Goal: Transaction & Acquisition: Purchase product/service

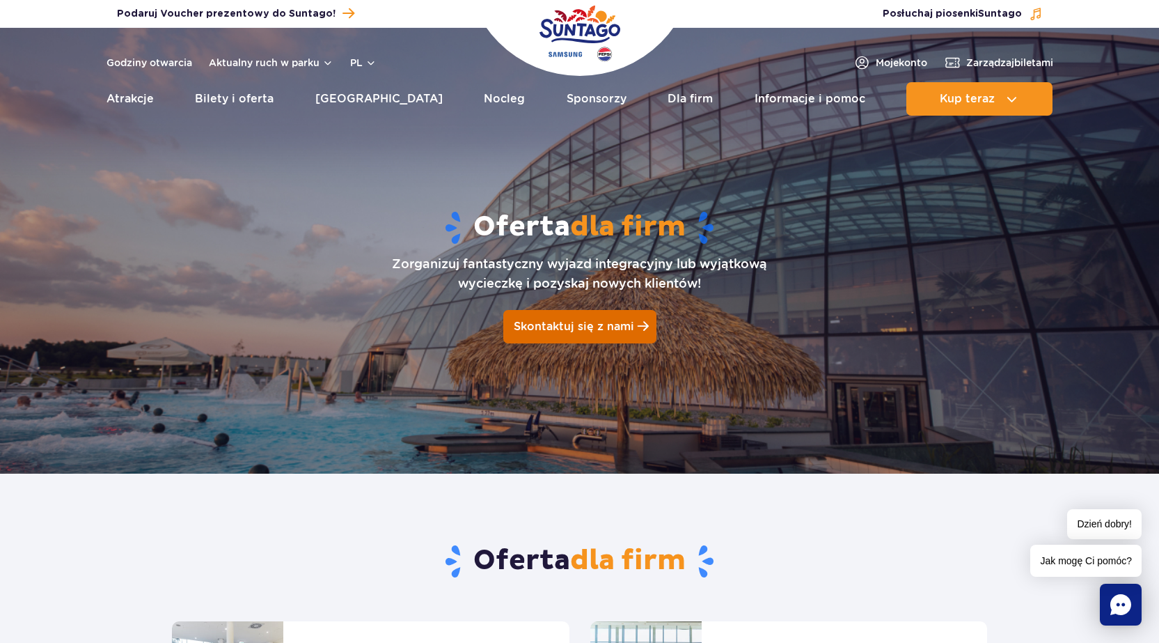
click at [570, 324] on span "Skontaktuj się z nami" at bounding box center [574, 326] width 120 height 13
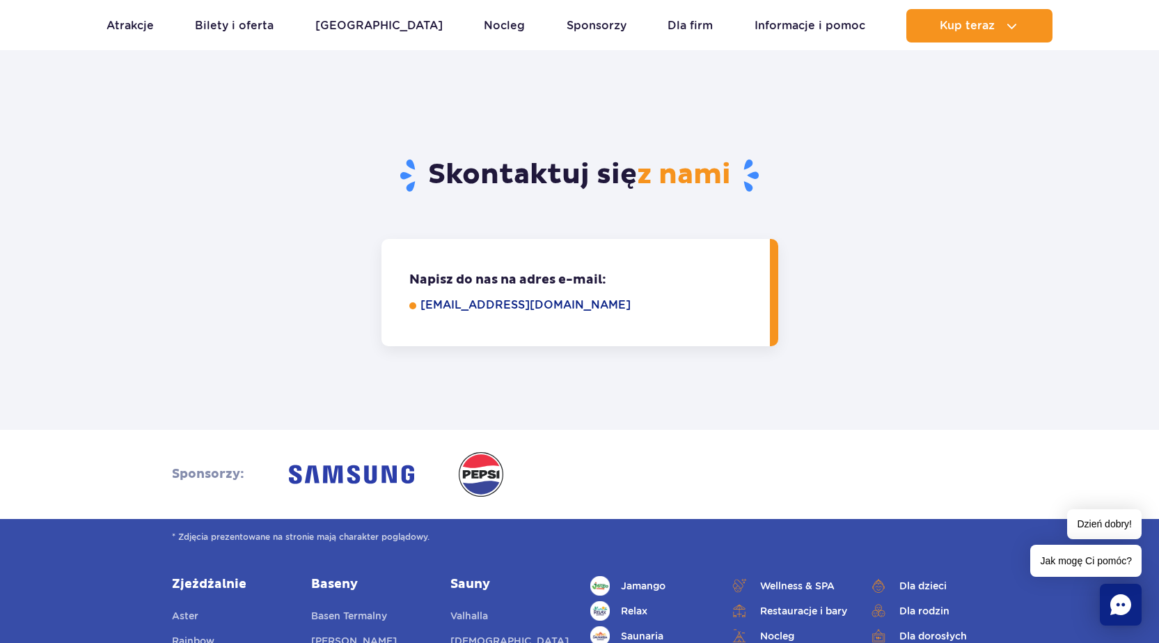
scroll to position [1244, 0]
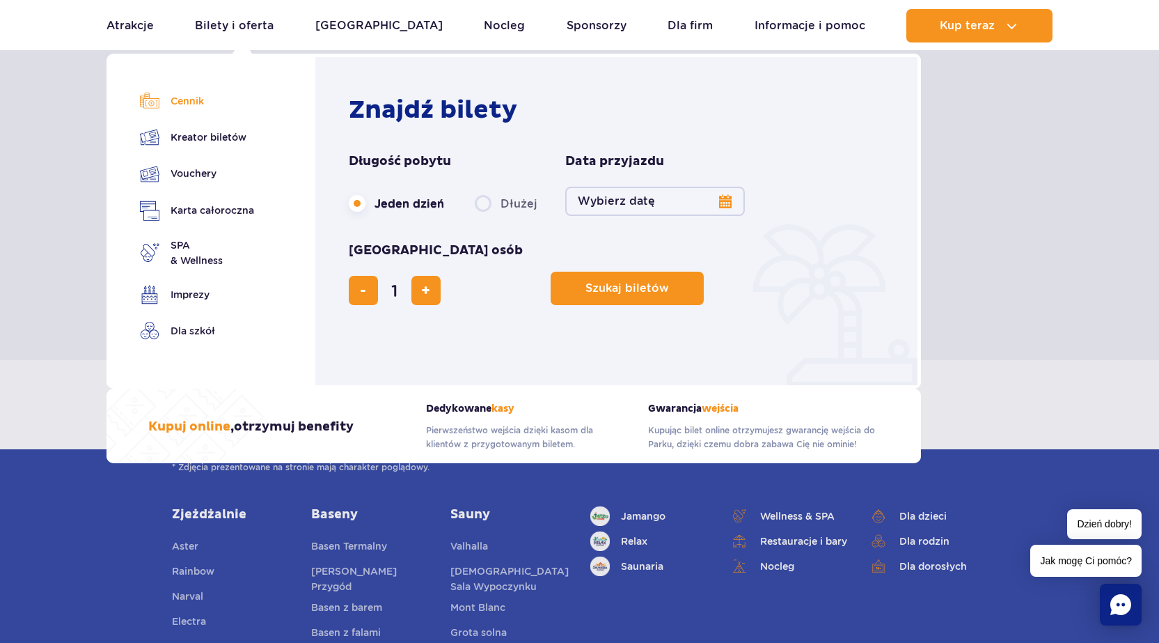
click at [188, 100] on link "Cennik" at bounding box center [197, 100] width 114 height 19
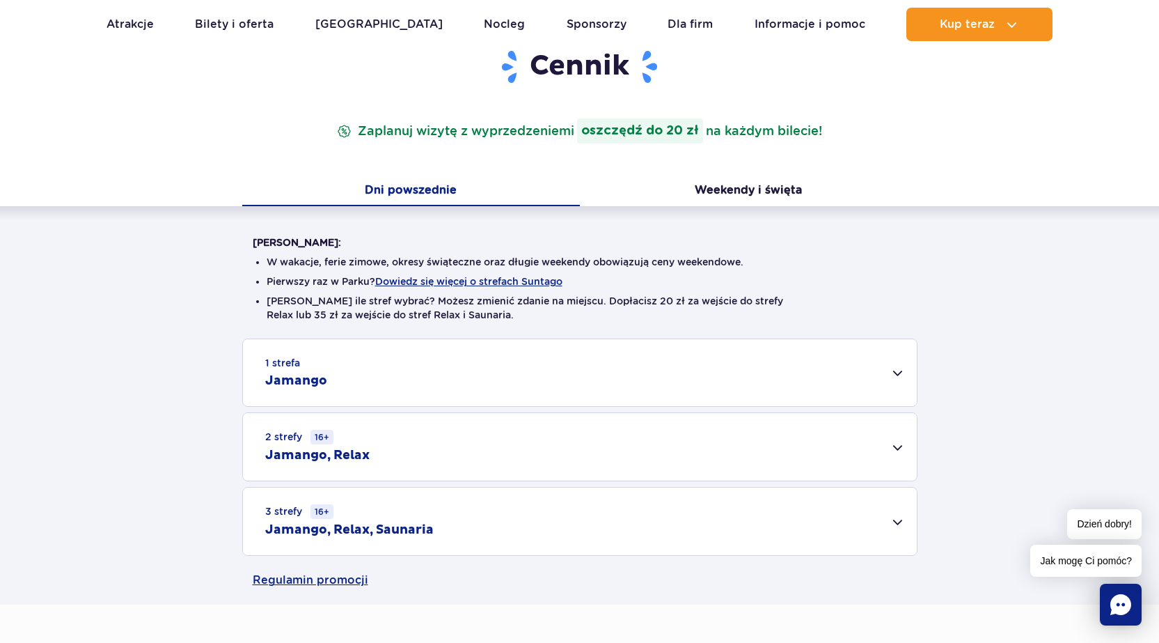
scroll to position [209, 0]
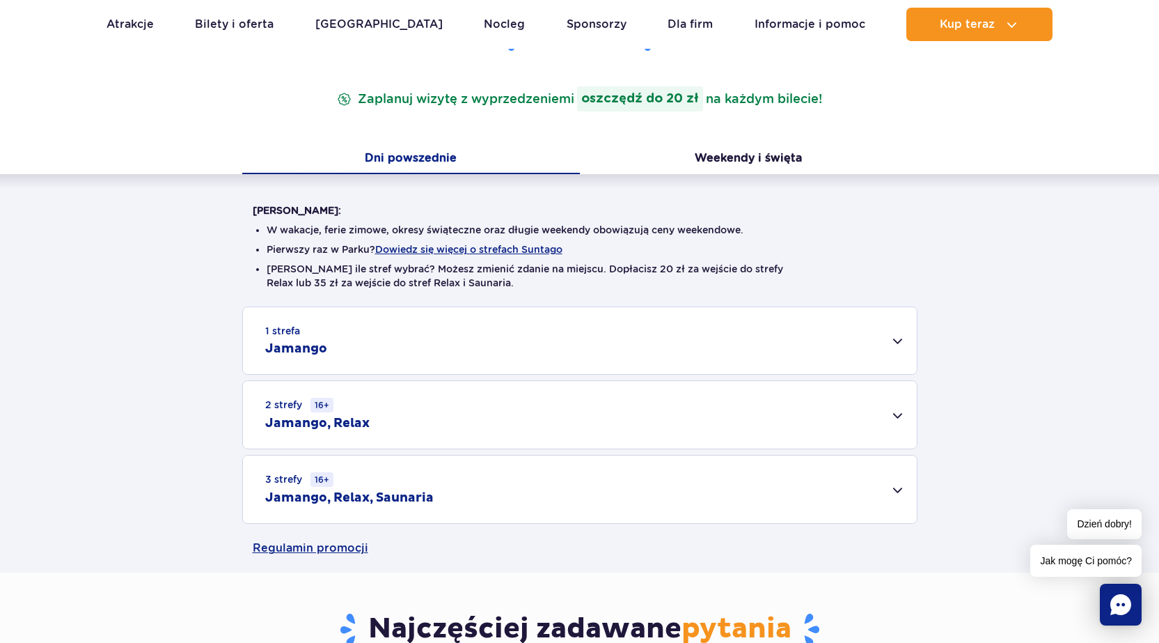
click at [895, 489] on div "3 strefy 16+ Jamango, Relax, Saunaria" at bounding box center [580, 489] width 674 height 68
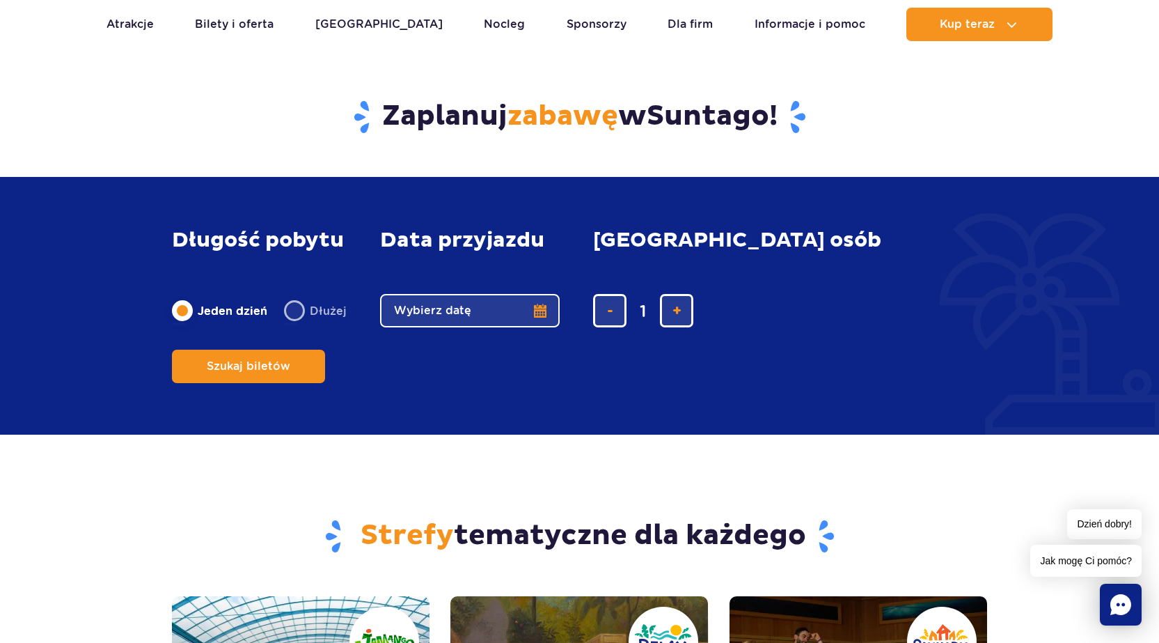
scroll to position [1253, 0]
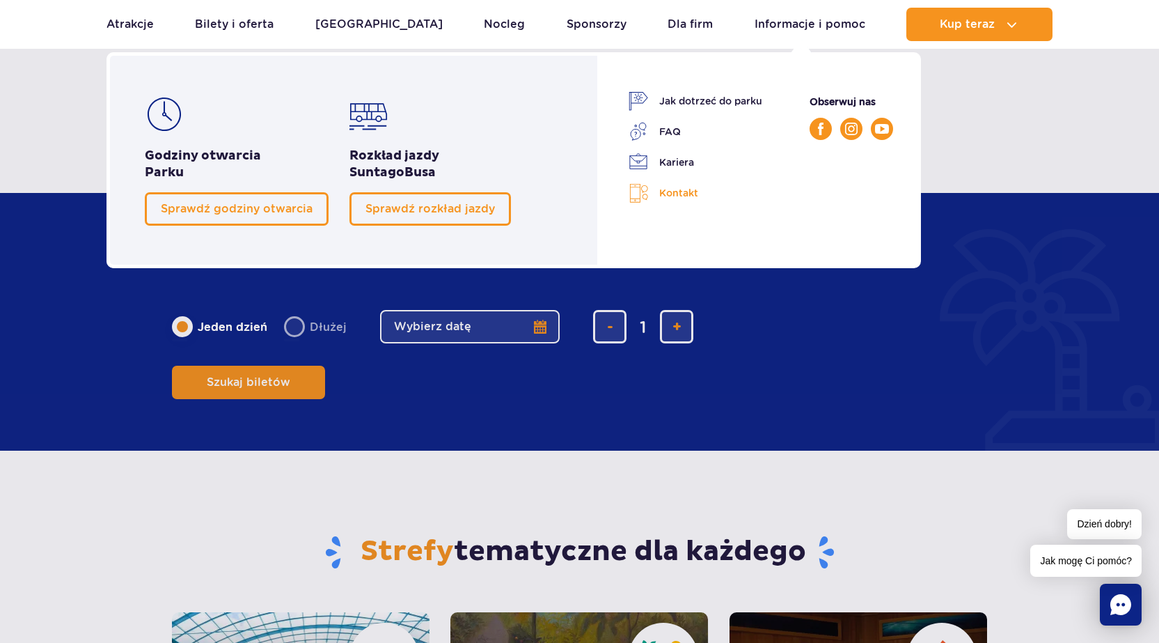
click at [674, 191] on link "Kontakt" at bounding box center [696, 193] width 134 height 20
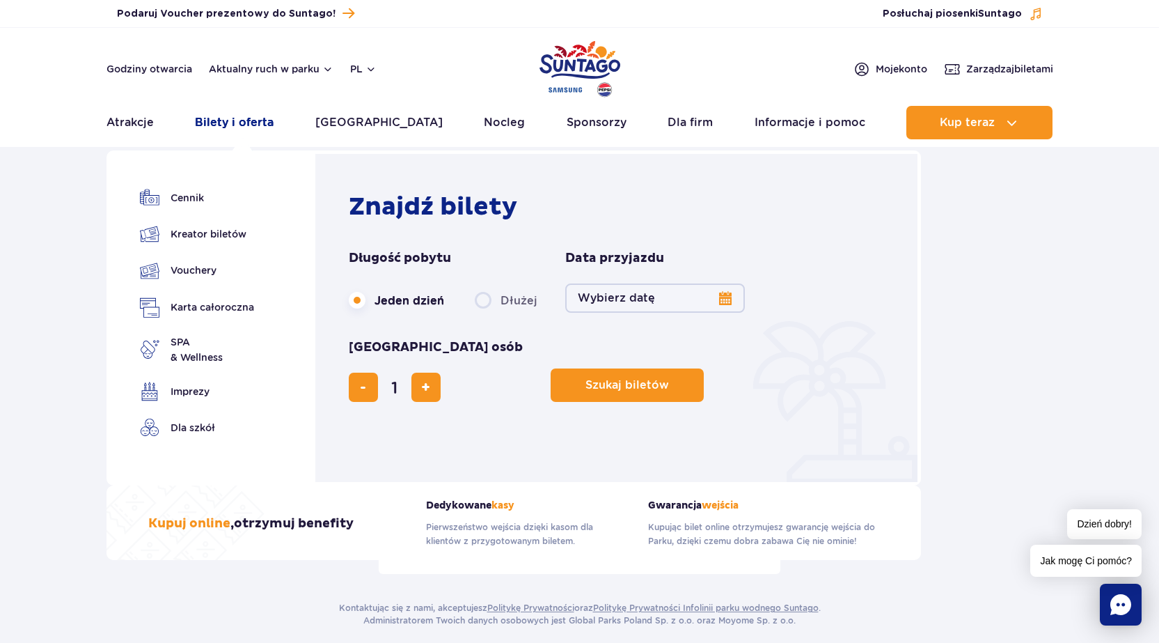
click at [237, 121] on link "Bilety i oferta" at bounding box center [234, 122] width 79 height 33
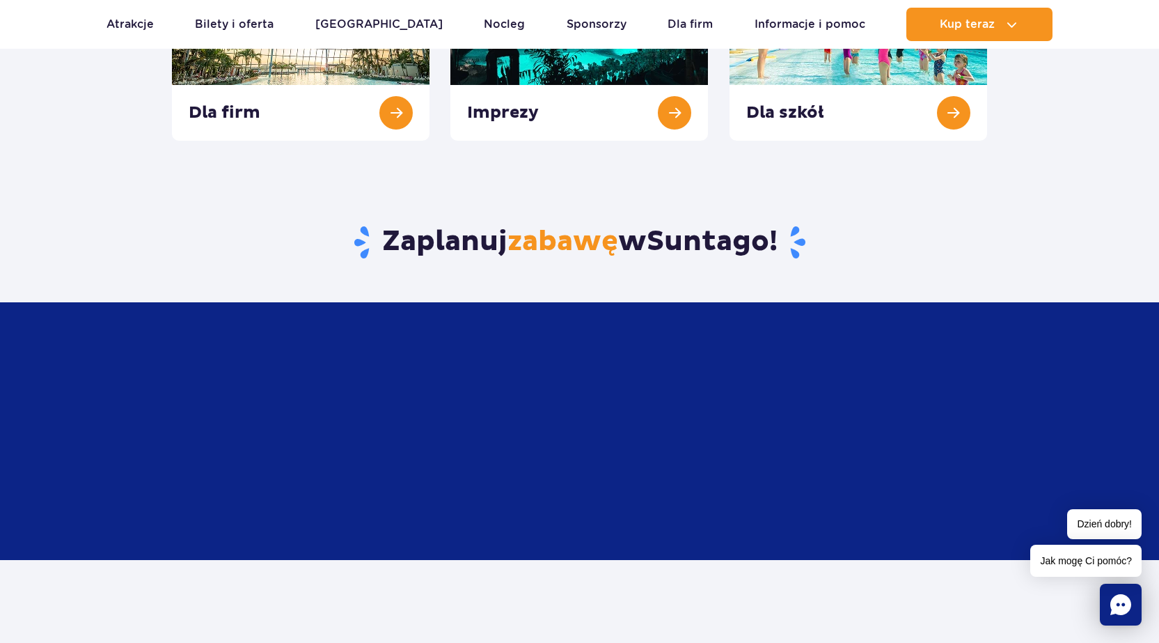
scroll to position [696, 0]
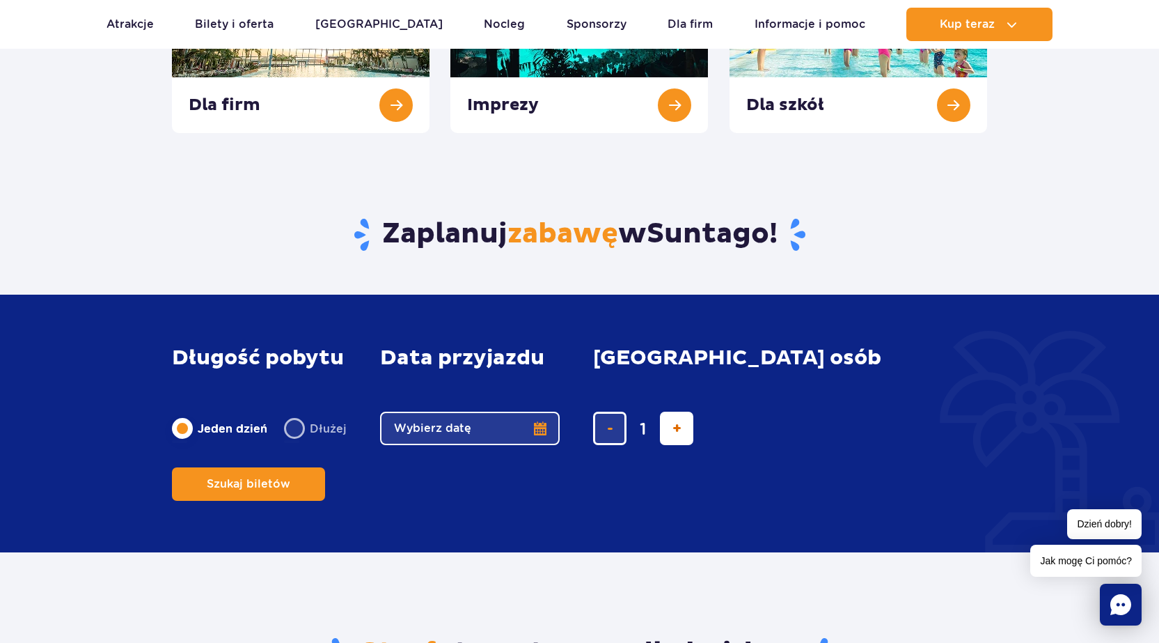
click at [674, 428] on span "dodaj bilet" at bounding box center [677, 428] width 9 height 0
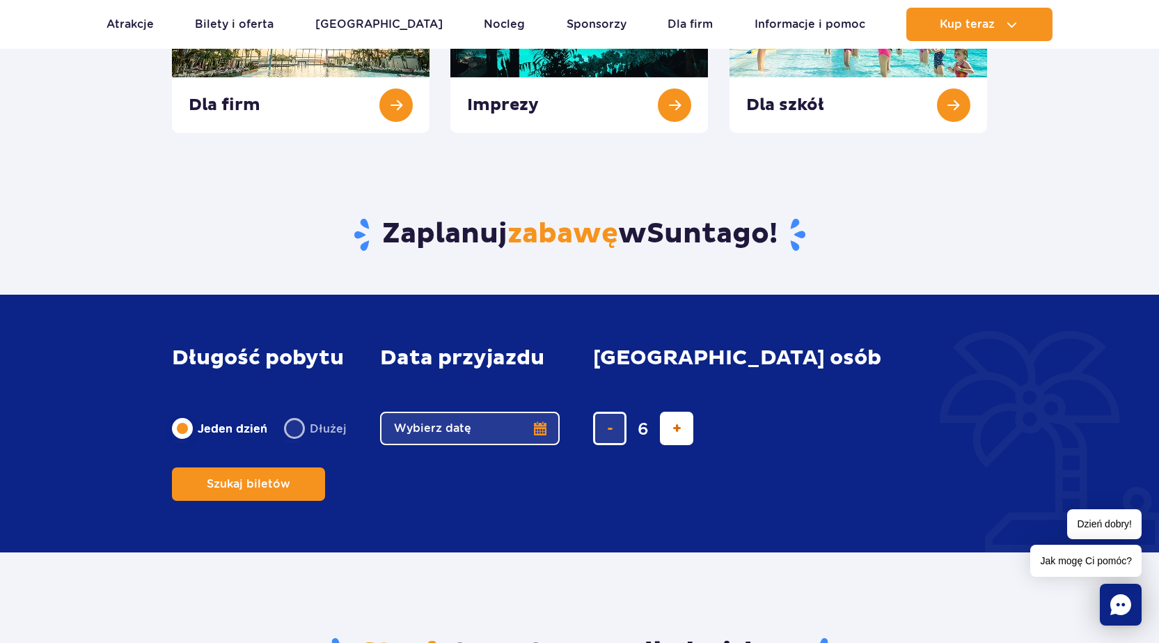
click at [674, 428] on span "dodaj bilet" at bounding box center [677, 428] width 9 height 0
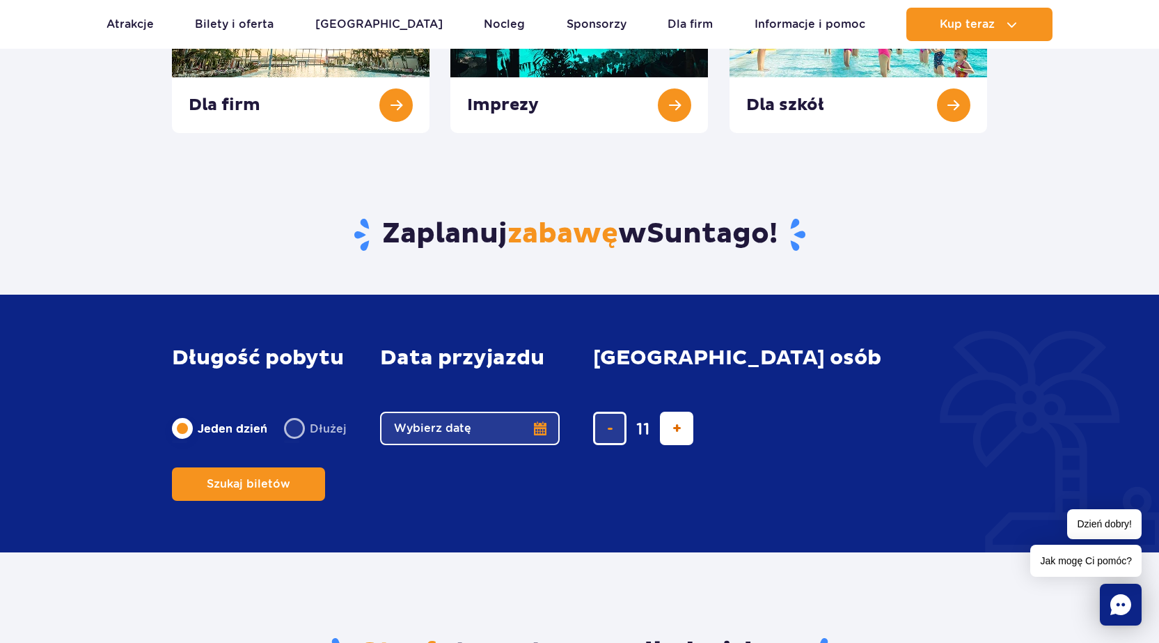
click at [674, 428] on span "dodaj bilet" at bounding box center [677, 428] width 9 height 0
type input "14"
click at [674, 445] on div "14" at bounding box center [722, 428] width 258 height 33
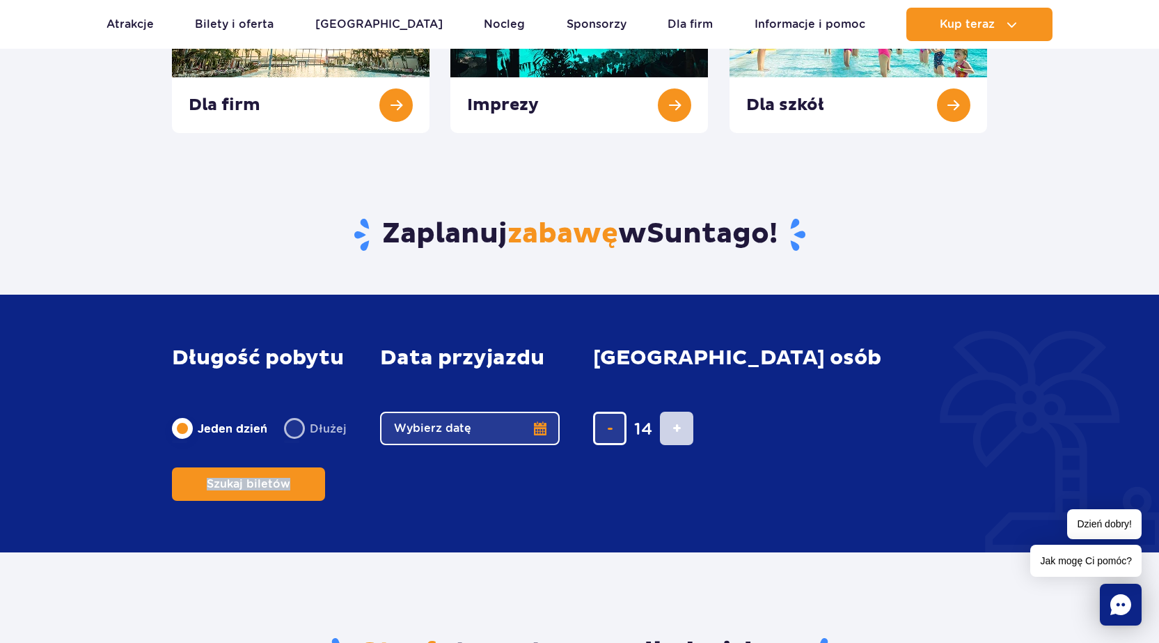
click at [674, 445] on div "14" at bounding box center [722, 428] width 258 height 33
click at [469, 445] on button "Wybierz datę" at bounding box center [470, 428] width 180 height 33
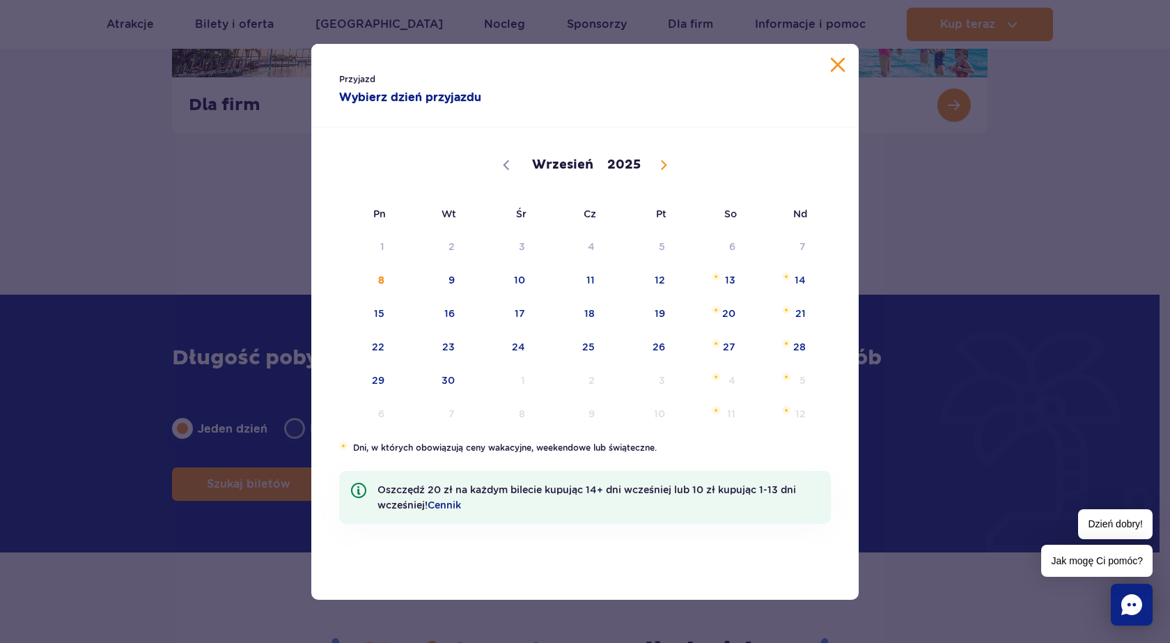
click at [663, 164] on icon at bounding box center [664, 164] width 5 height 9
select select "9"
click at [376, 316] on span "13" at bounding box center [360, 313] width 70 height 32
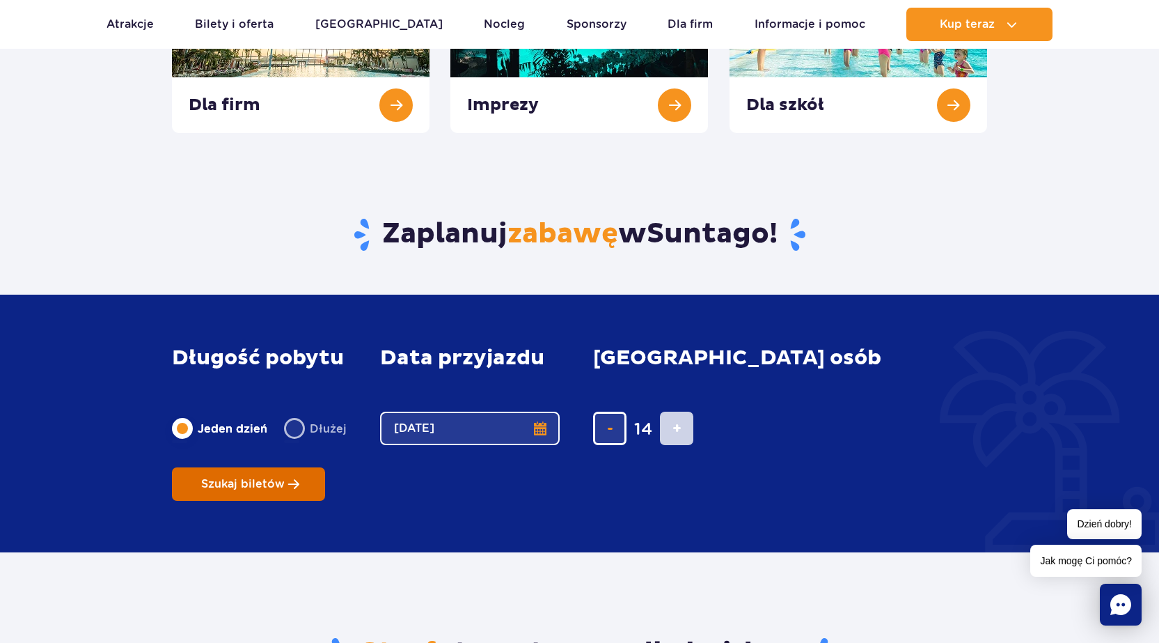
click at [285, 478] on span "Szukaj biletów" at bounding box center [243, 484] width 84 height 13
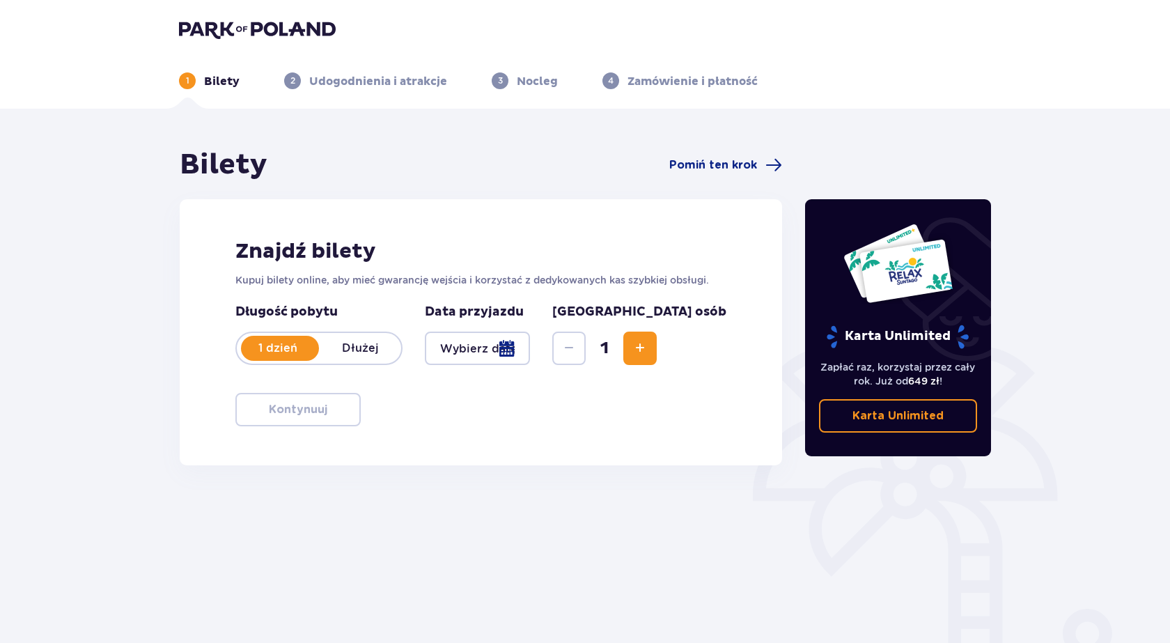
type input "[DATE]"
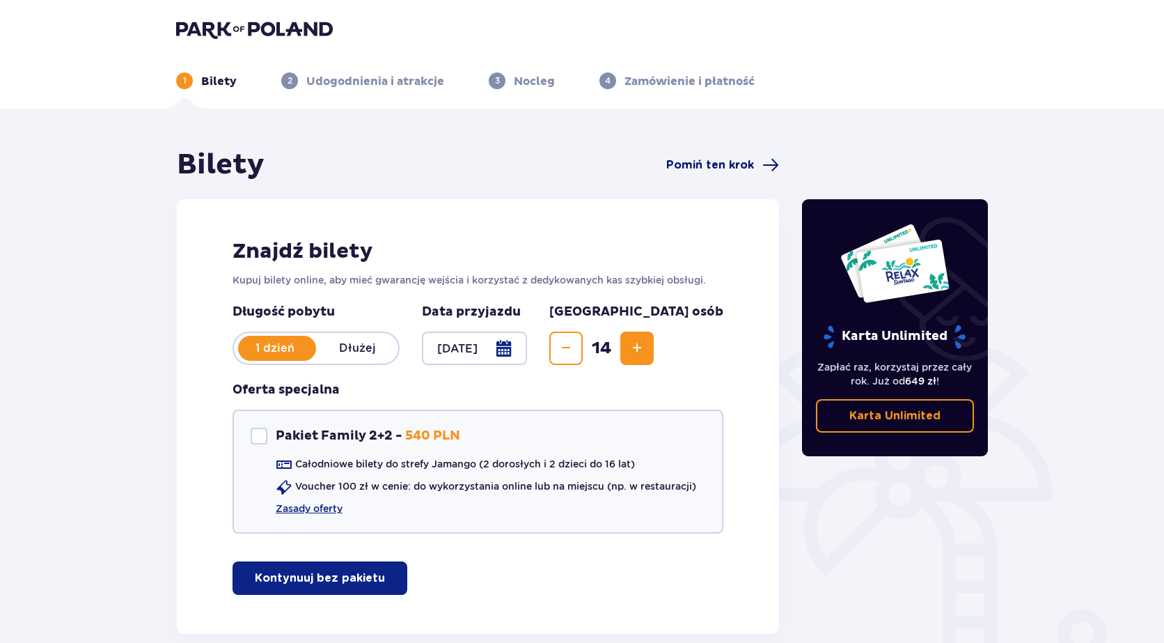
click at [736, 164] on span "Pomiń ten krok" at bounding box center [710, 164] width 88 height 15
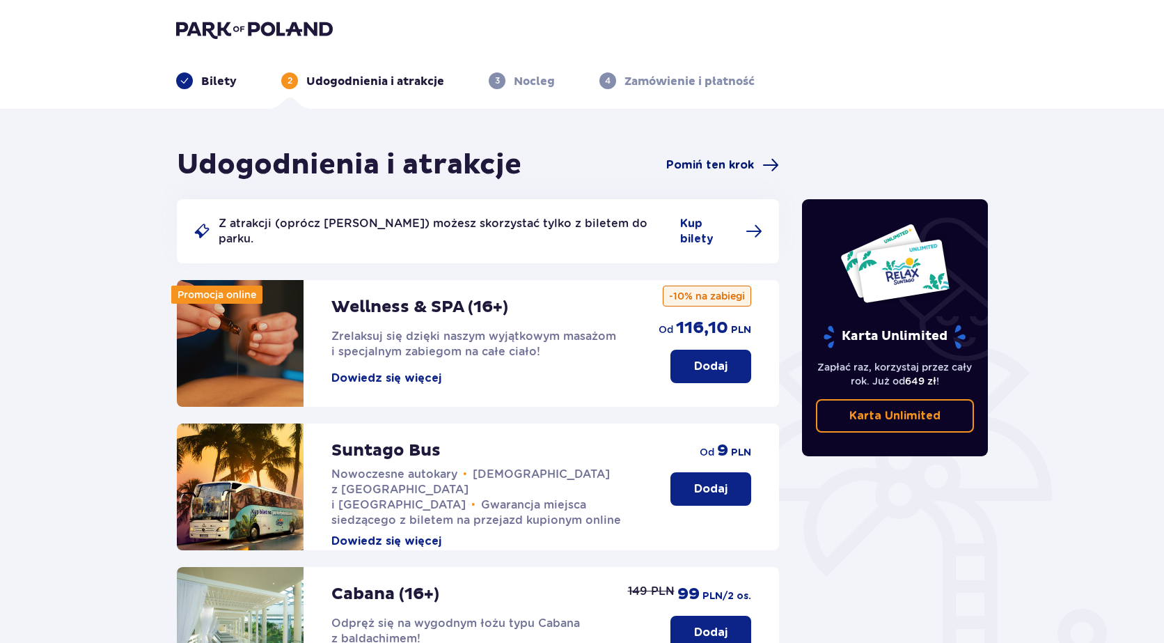
click at [717, 162] on span "Pomiń ten krok" at bounding box center [710, 164] width 88 height 15
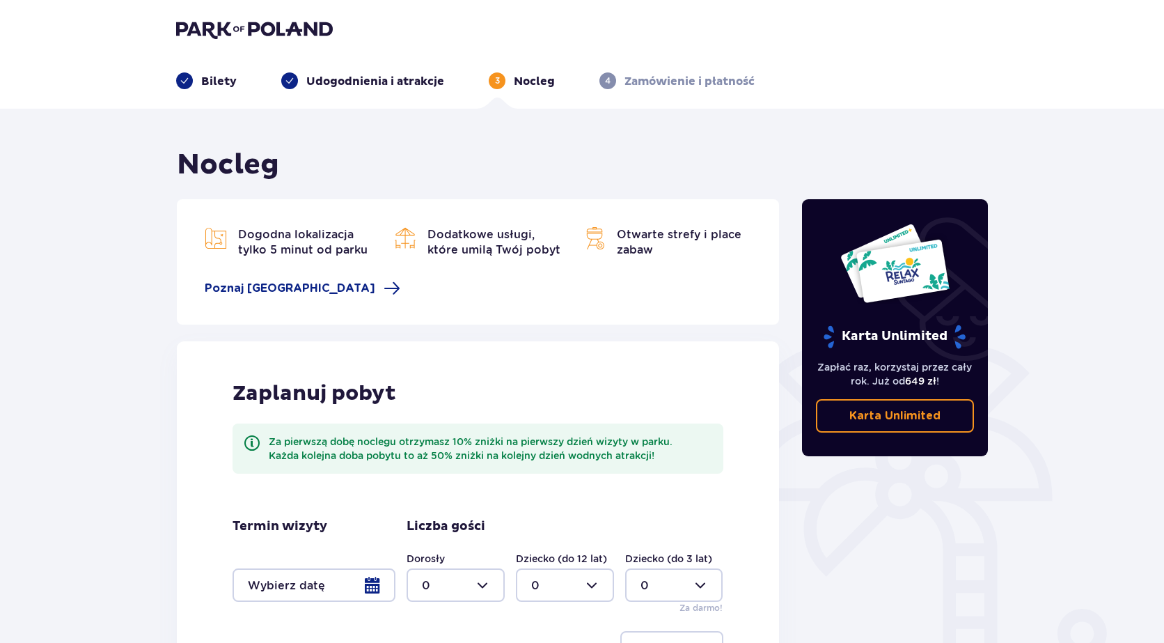
click at [607, 81] on p "4" at bounding box center [608, 81] width 6 height 13
click at [692, 88] on p "Zamówienie i płatność" at bounding box center [690, 81] width 130 height 15
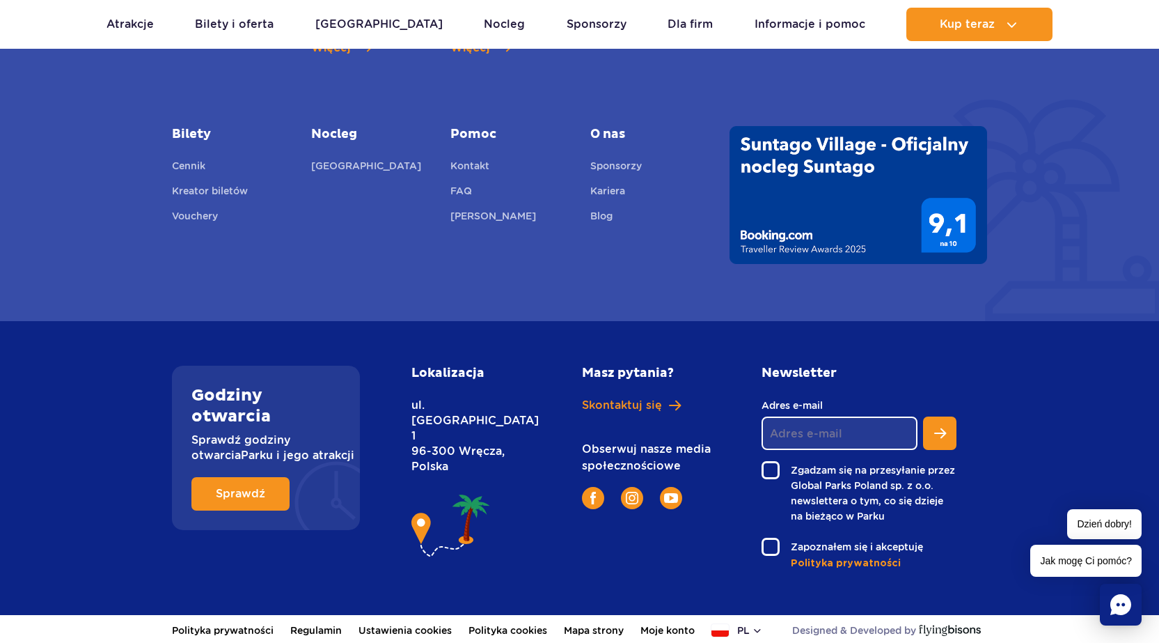
scroll to position [2193, 0]
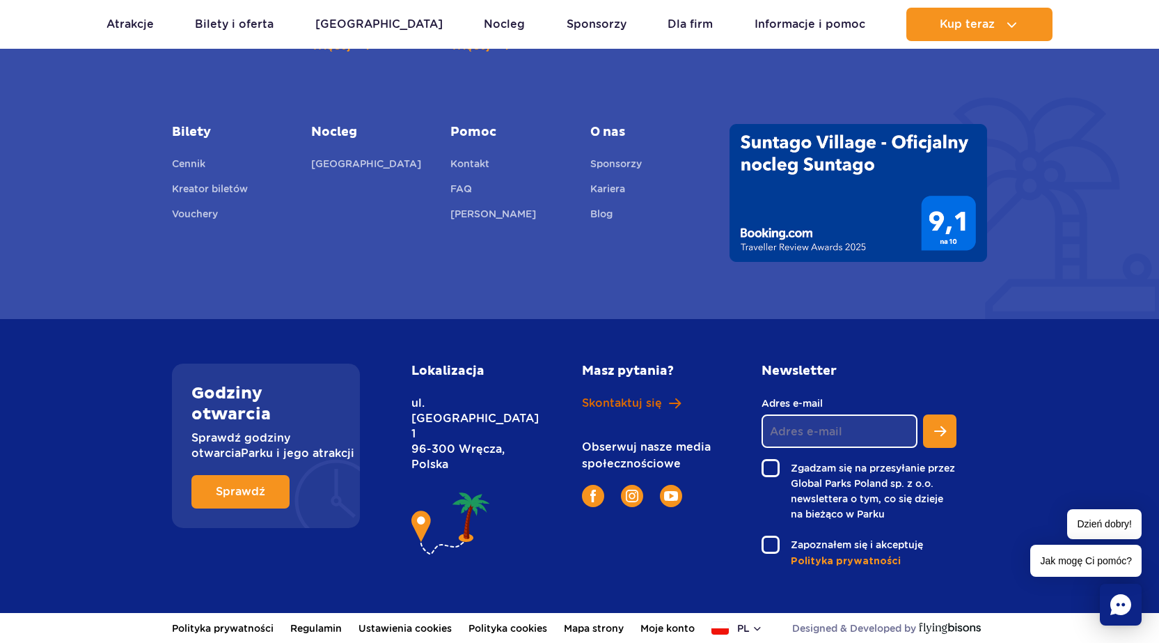
click at [618, 401] on span "Skontaktuj się" at bounding box center [622, 403] width 80 height 15
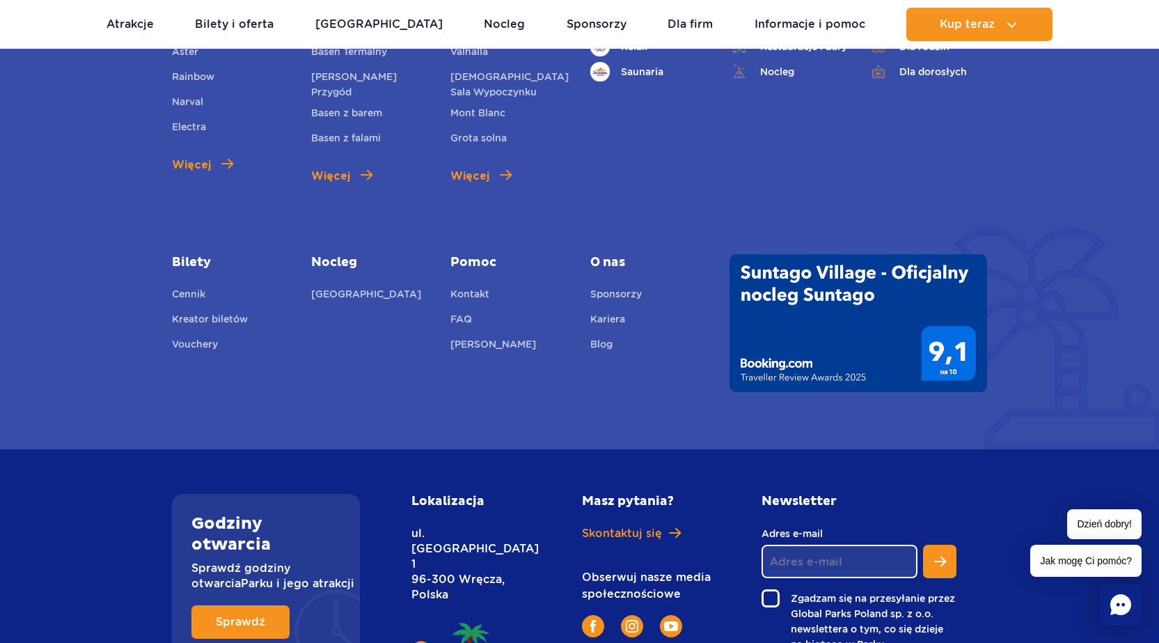
scroll to position [692, 0]
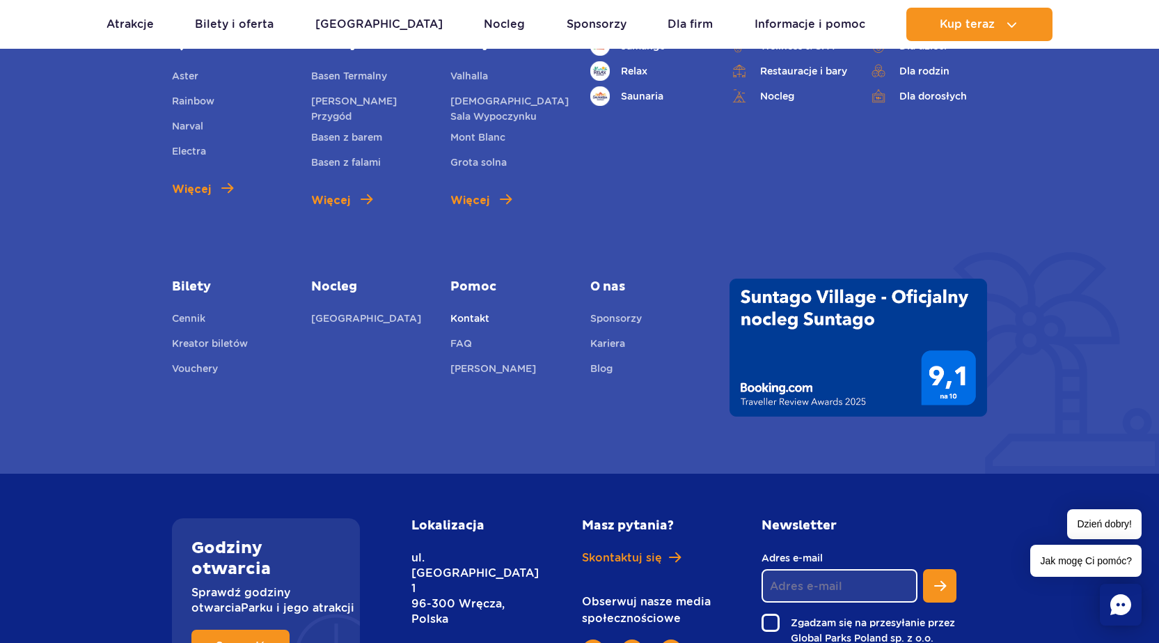
click at [462, 311] on link "Kontakt" at bounding box center [470, 320] width 39 height 19
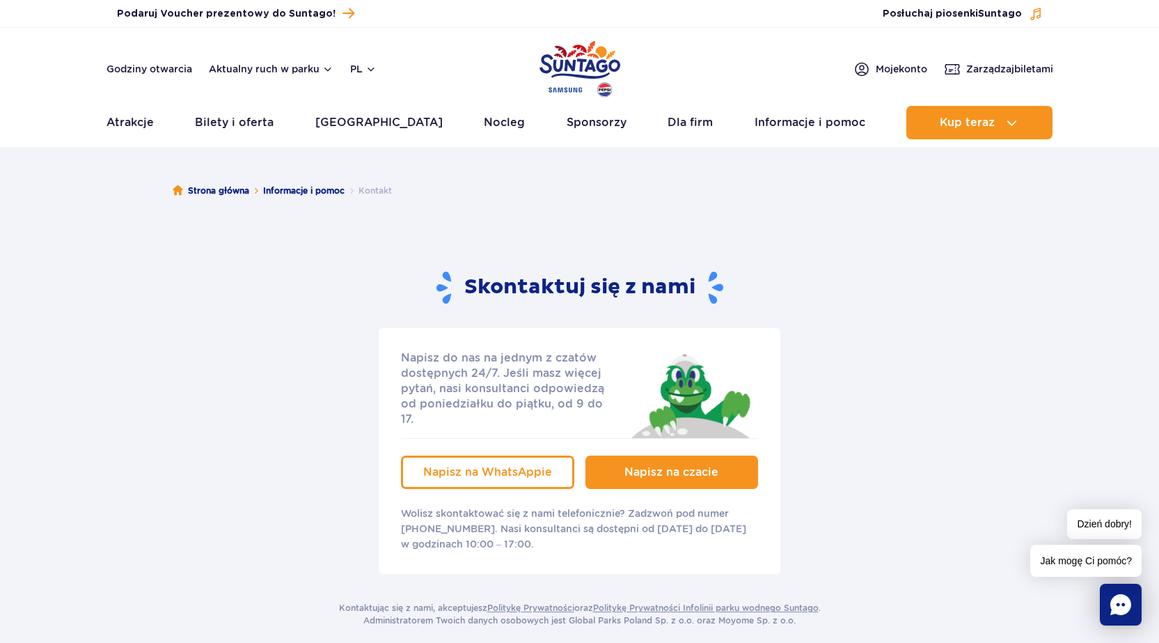
click at [663, 455] on link "Napisz na czacie" at bounding box center [672, 471] width 173 height 33
